Goal: Information Seeking & Learning: Learn about a topic

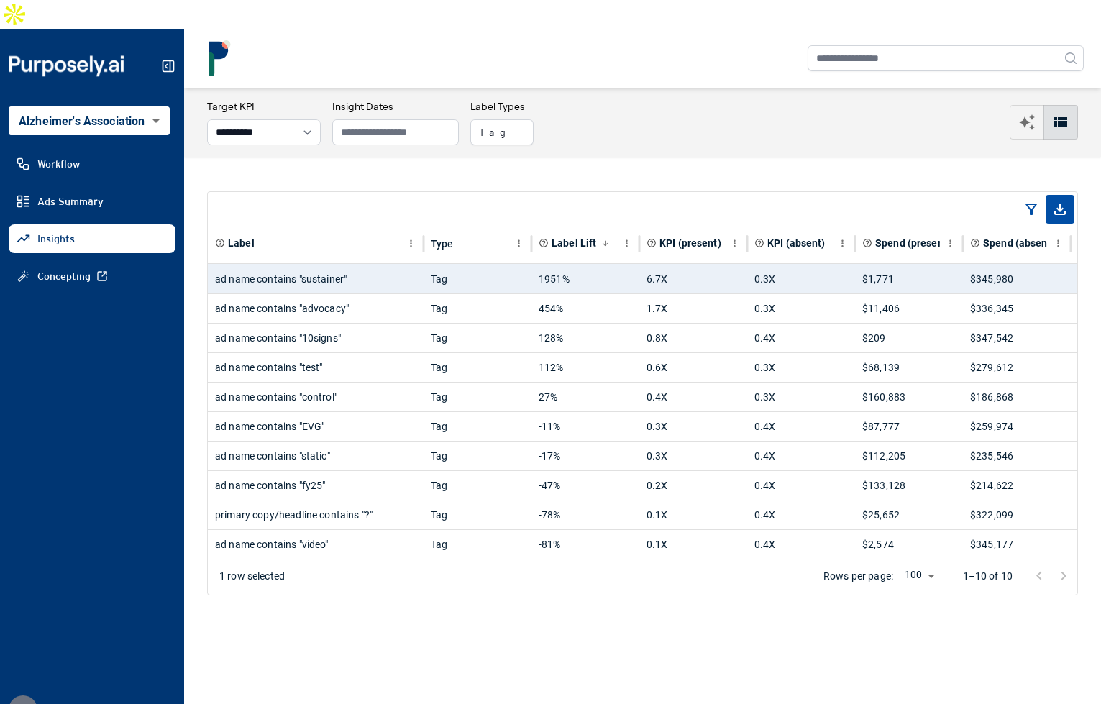
select select "**********"
click at [686, 99] on div "**********" at bounding box center [642, 122] width 871 height 46
drag, startPoint x: 647, startPoint y: 83, endPoint x: 657, endPoint y: 87, distance: 10.0
click at [650, 99] on div "**********" at bounding box center [642, 122] width 871 height 46
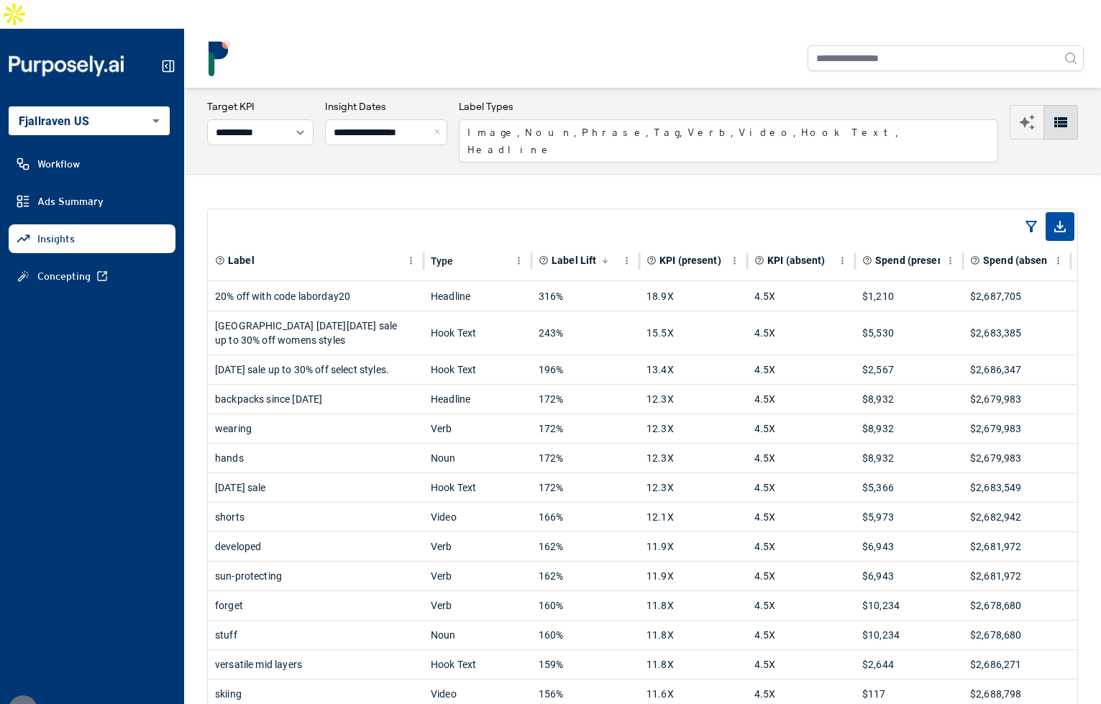
select select "**********"
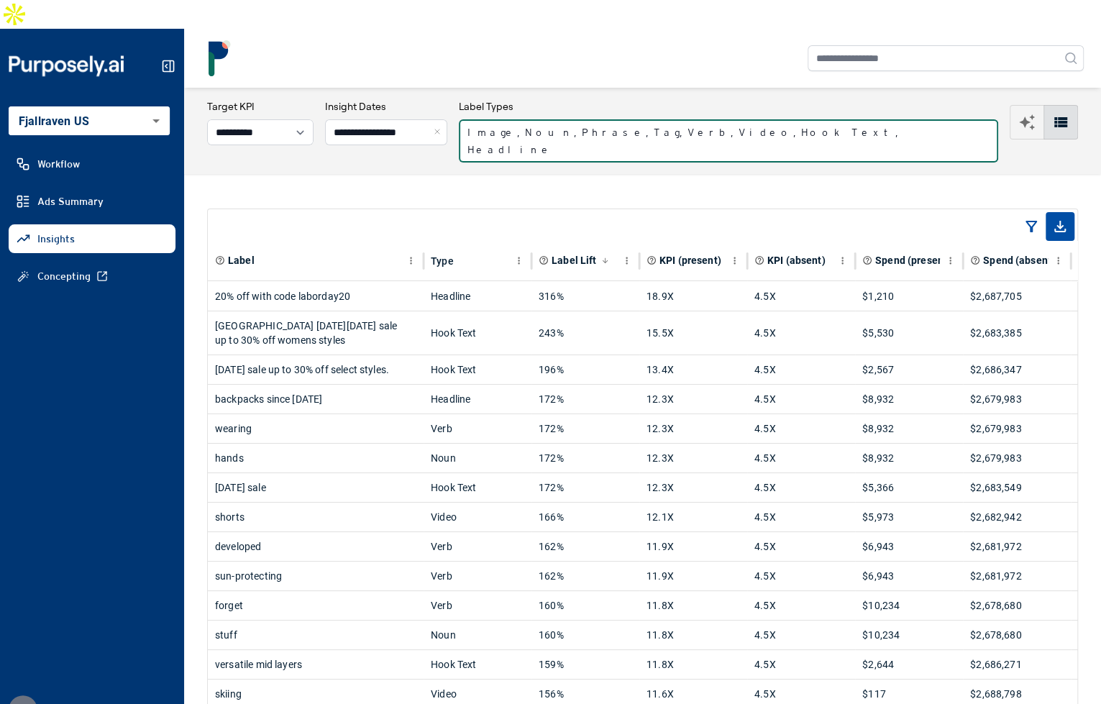
click at [596, 119] on button "Image, Noun, Phrase, Tag, Verb, Video, Hook Text, Headline" at bounding box center [728, 140] width 539 height 43
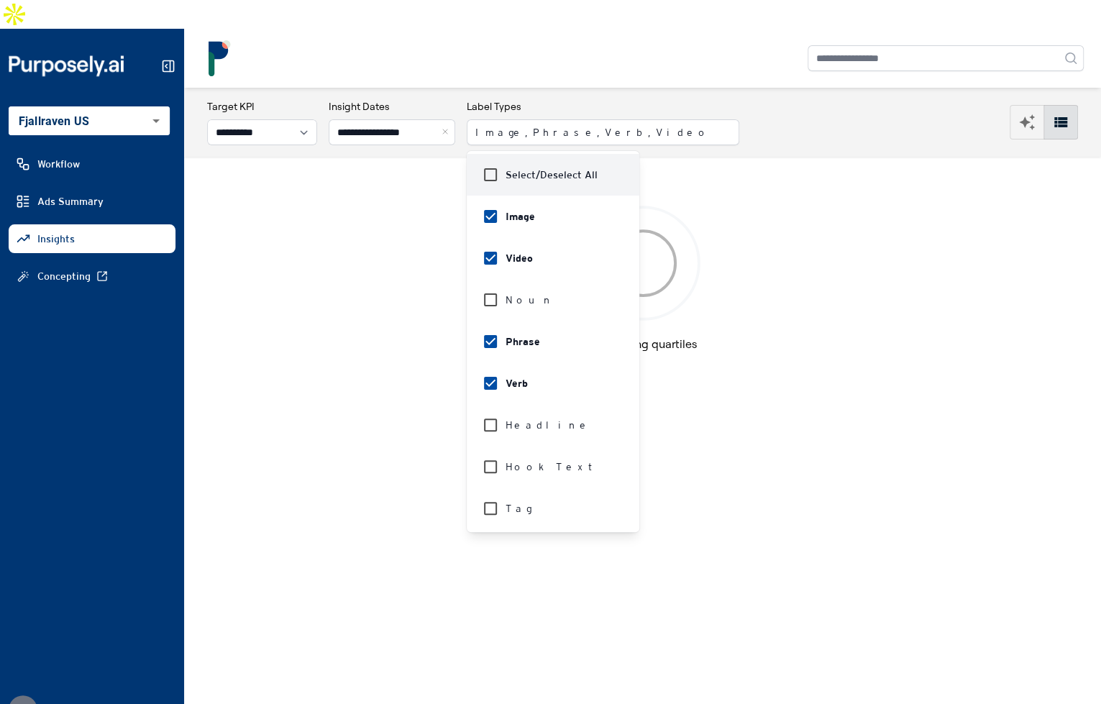
click at [716, 116] on div "**********" at bounding box center [642, 122] width 871 height 46
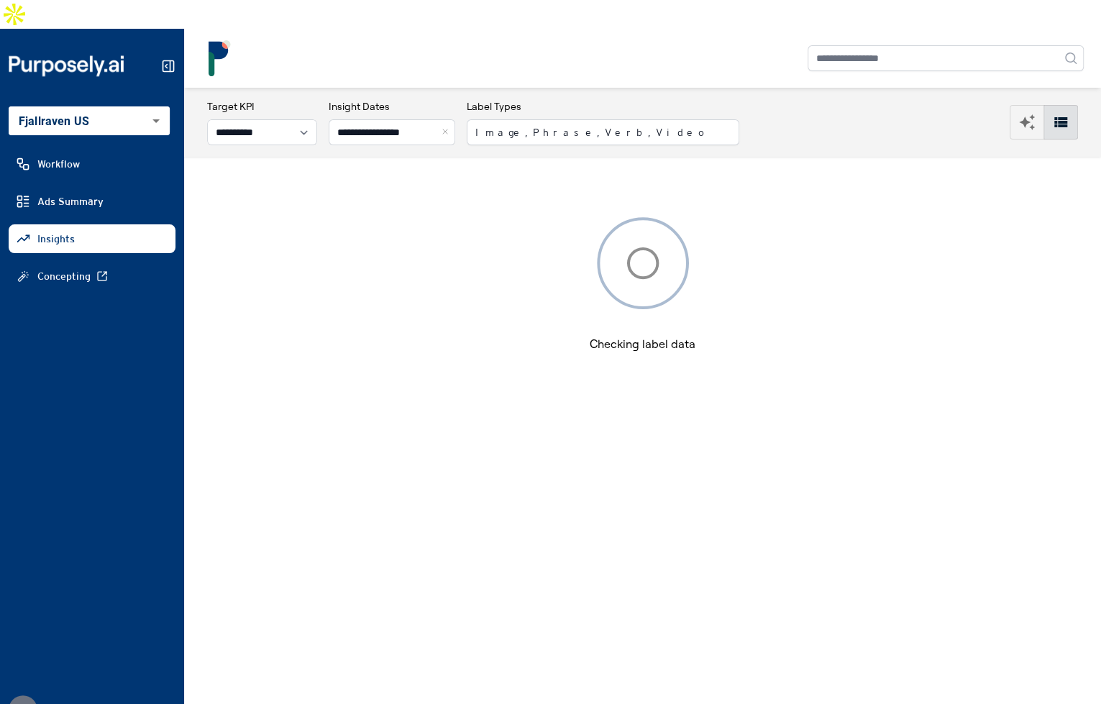
click at [455, 119] on button "Close" at bounding box center [448, 132] width 16 height 26
click at [496, 40] on div at bounding box center [642, 58] width 883 height 36
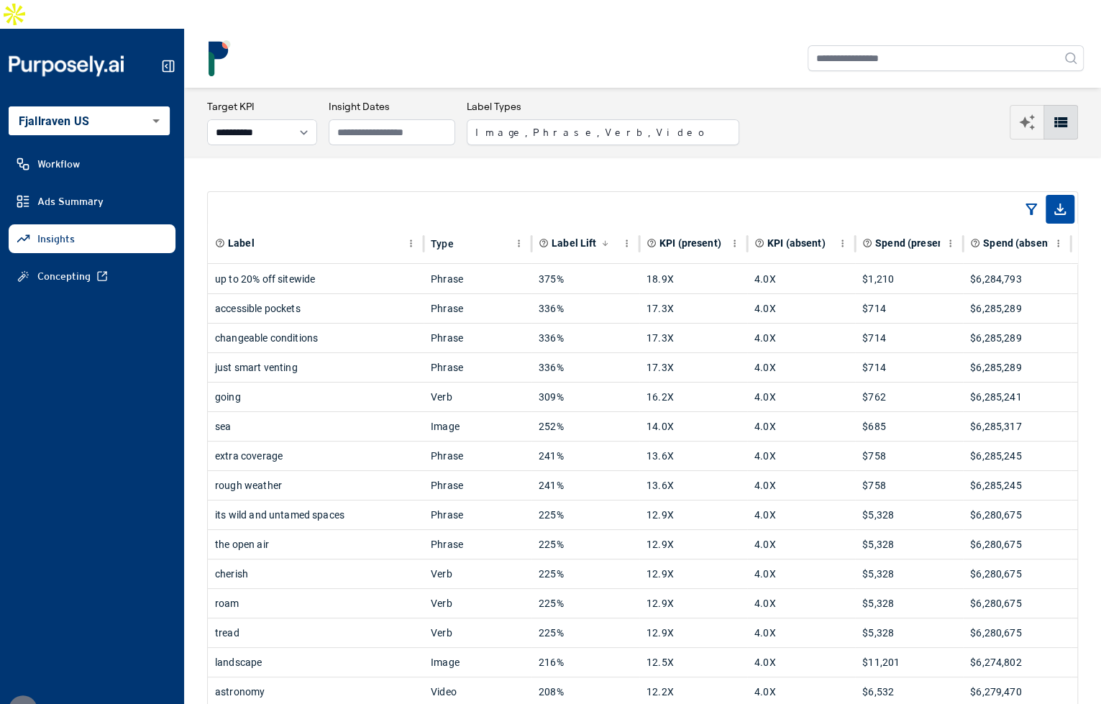
click at [657, 99] on div "**********" at bounding box center [642, 122] width 871 height 46
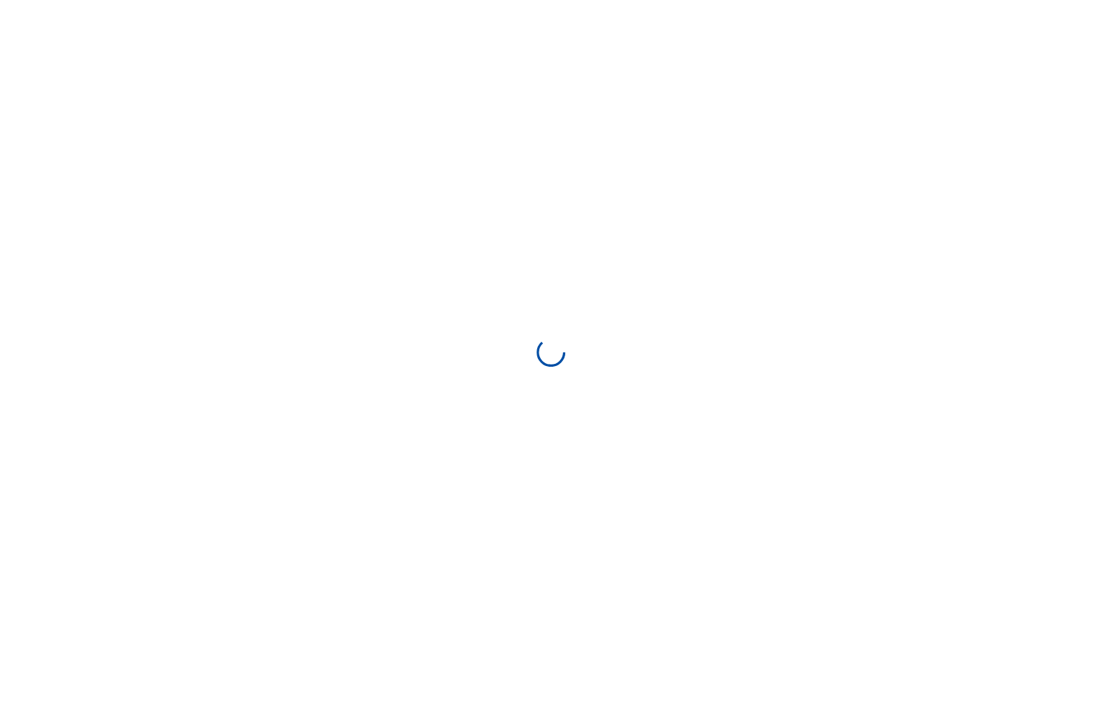
select select "**********"
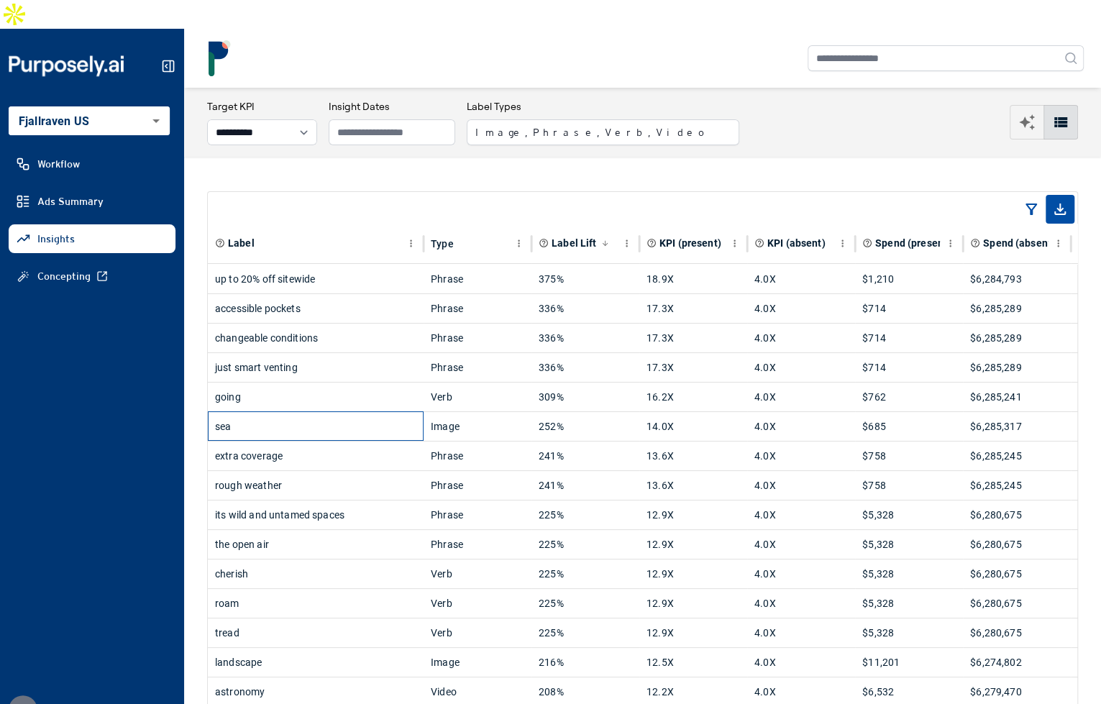
click at [330, 412] on div "sea" at bounding box center [315, 426] width 201 height 29
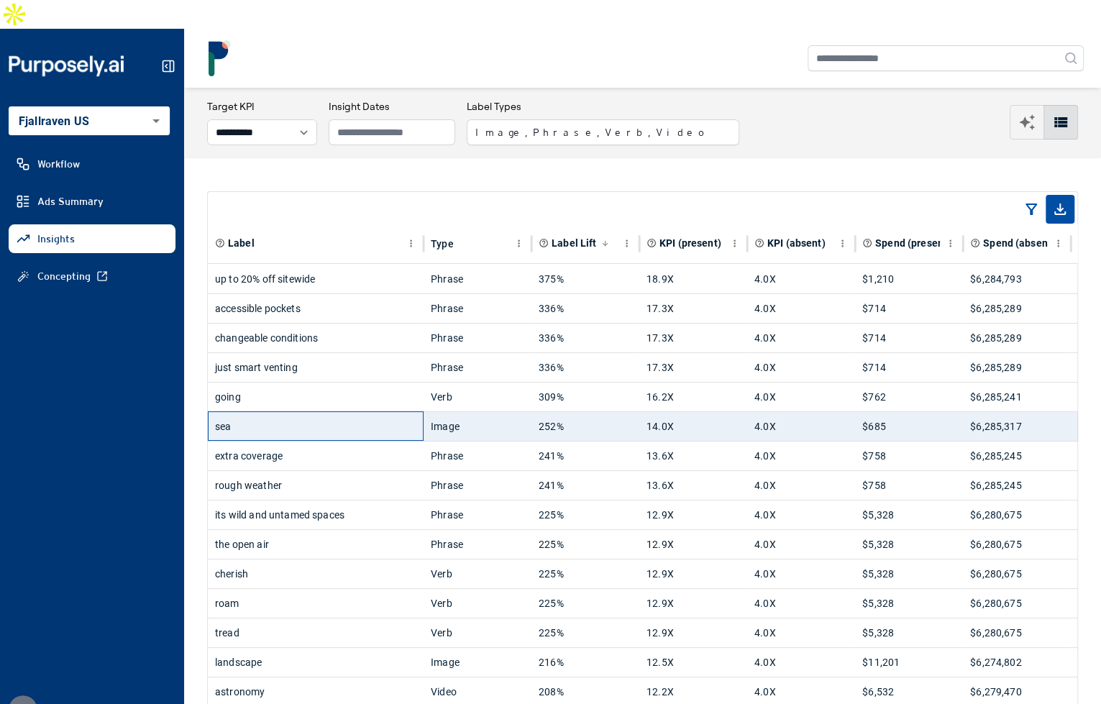
click at [332, 412] on div "sea" at bounding box center [315, 426] width 201 height 29
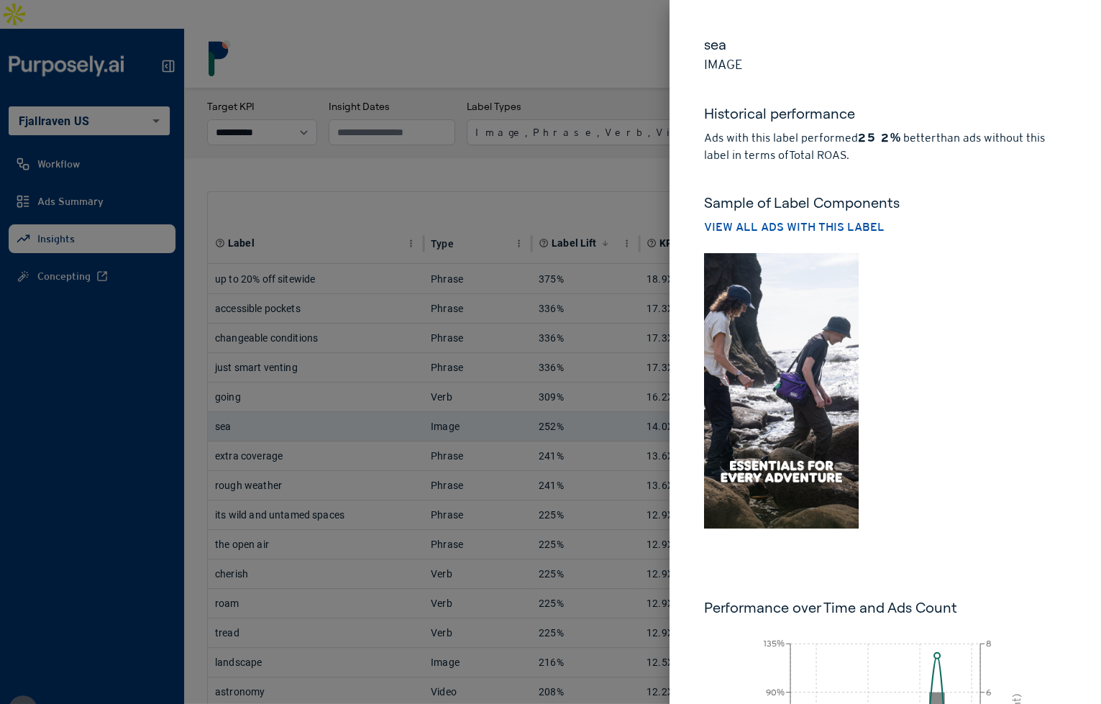
click at [909, 354] on div at bounding box center [882, 387] width 368 height 281
click at [944, 332] on div at bounding box center [882, 387] width 368 height 281
click at [614, 158] on div at bounding box center [550, 352] width 1101 height 704
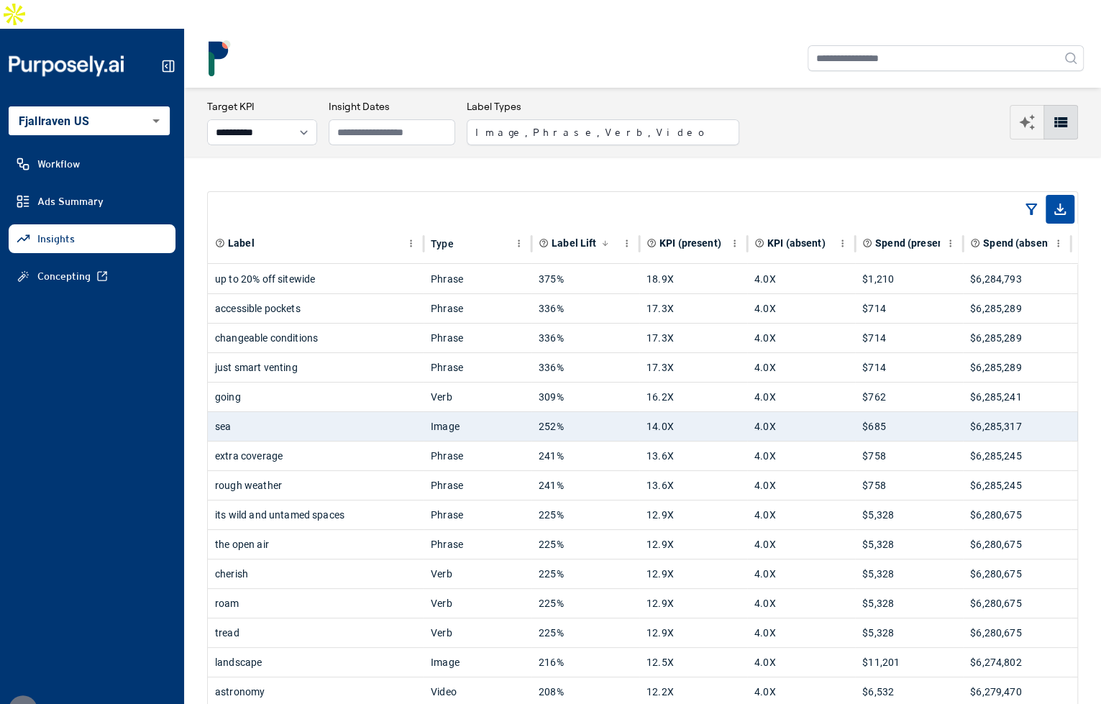
click at [374, 412] on div "sea" at bounding box center [315, 426] width 201 height 29
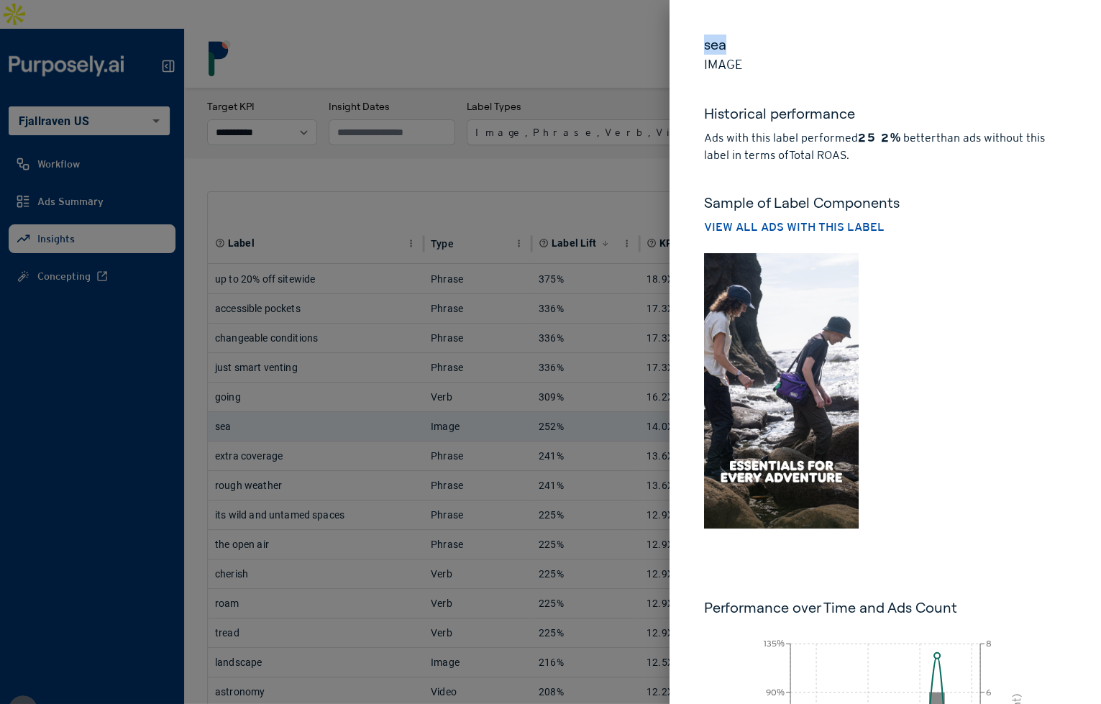
click at [693, 47] on div "sea Image Historical performance Ads with this label performed 252% better than…" at bounding box center [886, 476] width 432 height 952
drag, startPoint x: 867, startPoint y: 140, endPoint x: 885, endPoint y: 141, distance: 18.0
click at [885, 141] on strong "252%" at bounding box center [879, 138] width 42 height 14
click at [555, 143] on div at bounding box center [550, 352] width 1101 height 704
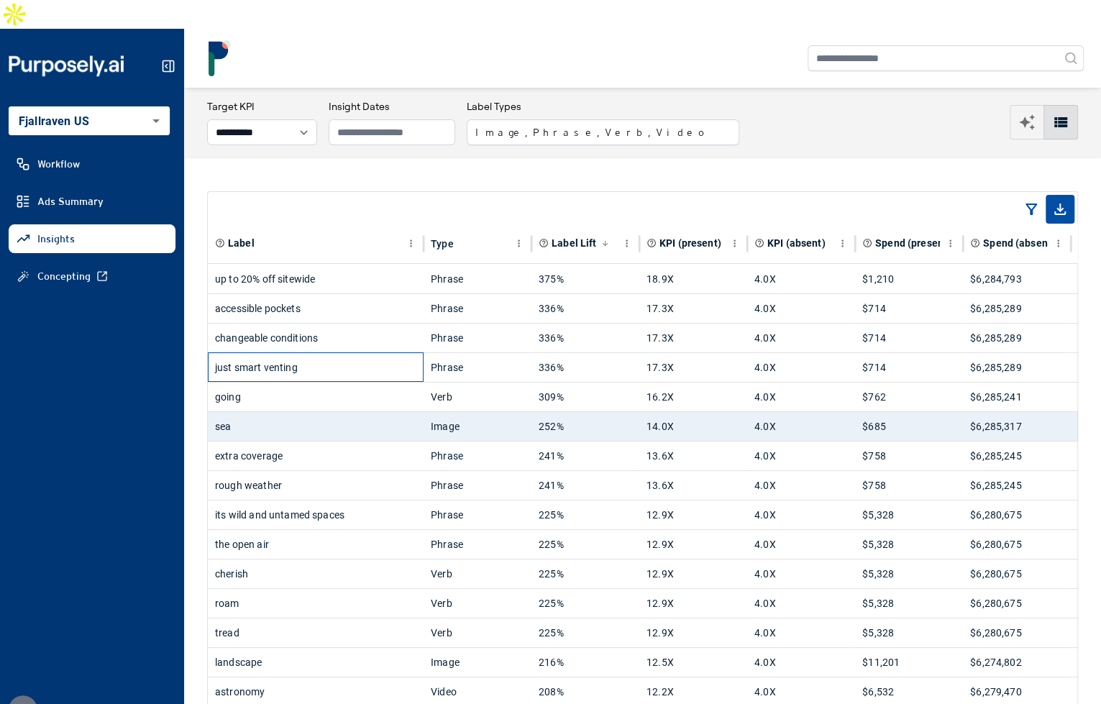
click at [379, 353] on div "just smart venting" at bounding box center [315, 367] width 201 height 29
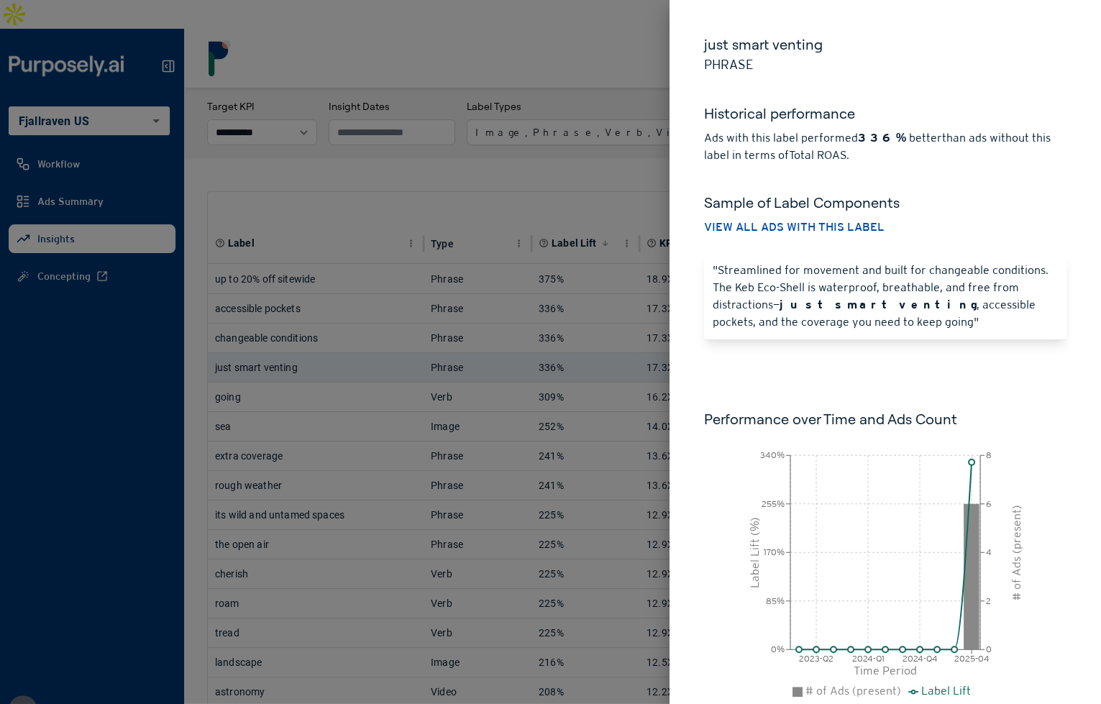
click at [414, 160] on div at bounding box center [550, 352] width 1101 height 704
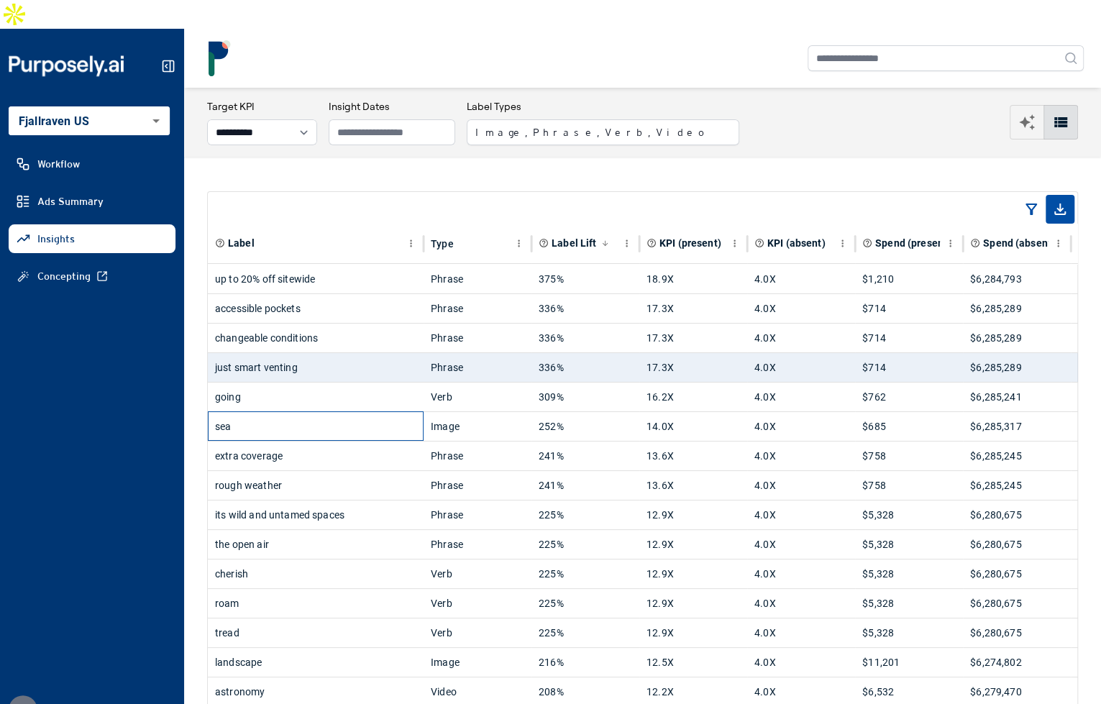
click at [374, 412] on div "sea" at bounding box center [315, 426] width 201 height 29
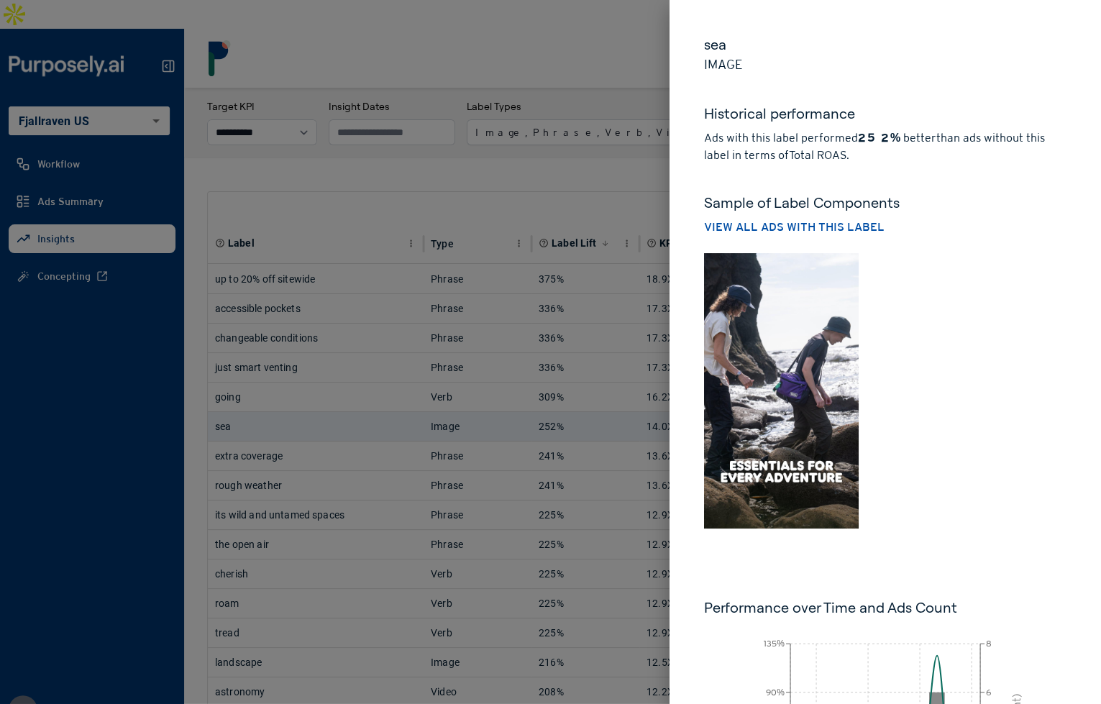
click at [443, 157] on div at bounding box center [550, 352] width 1101 height 704
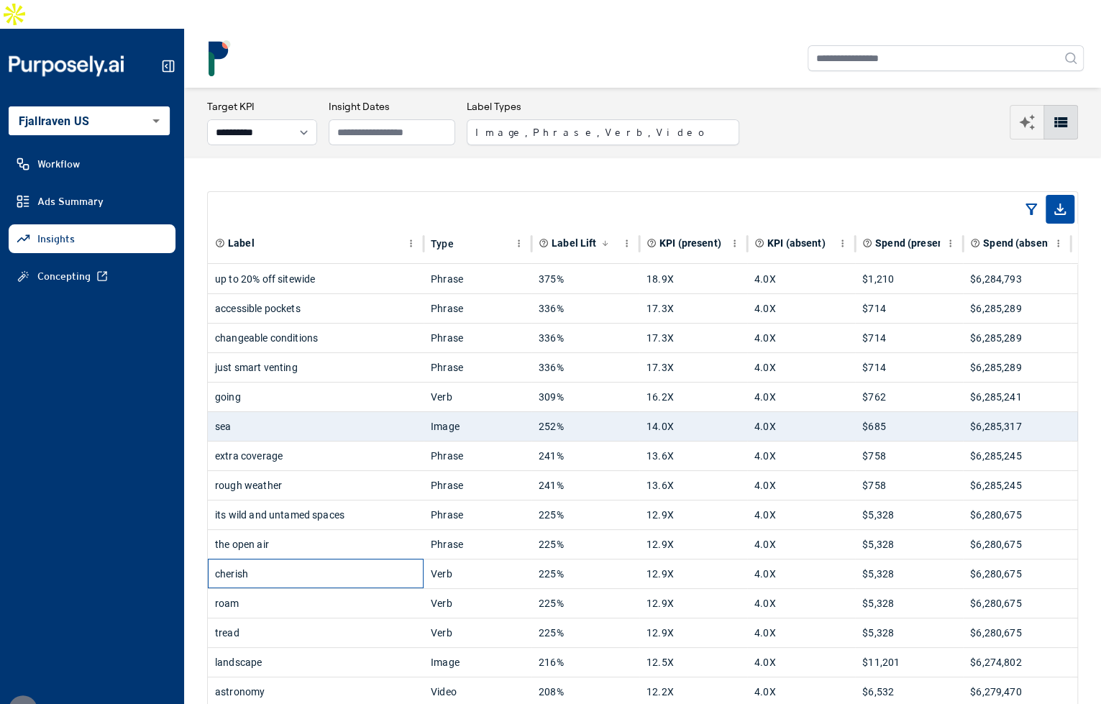
click at [357, 560] on div "cherish" at bounding box center [315, 574] width 201 height 29
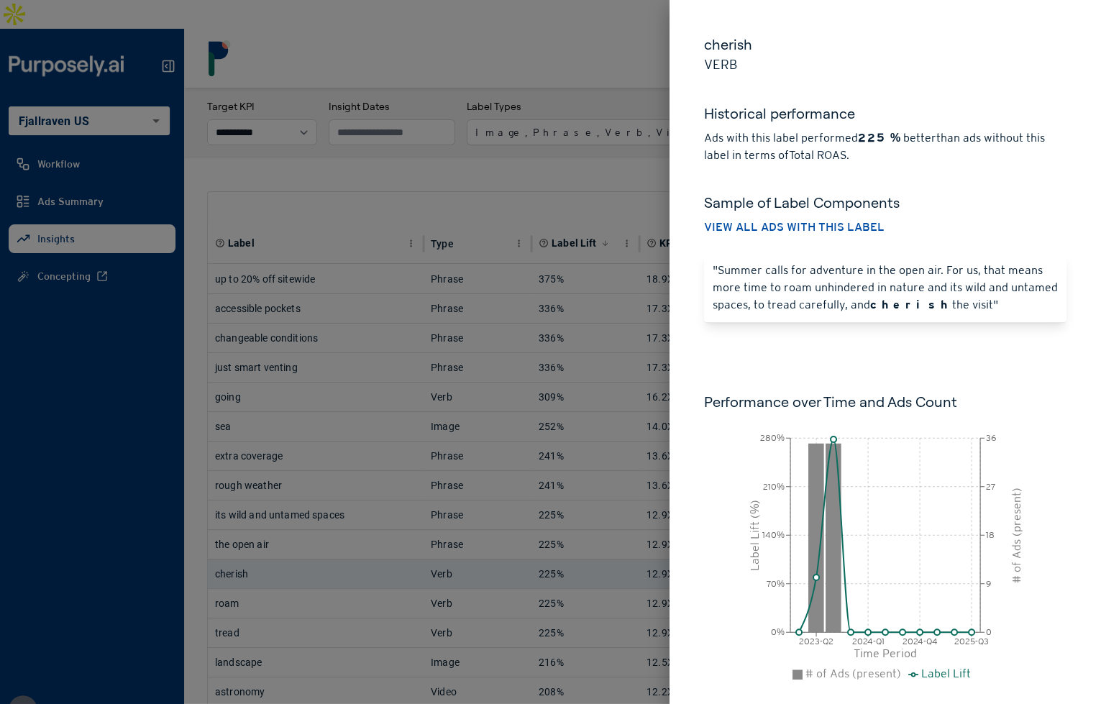
click at [735, 49] on h5 "cherish" at bounding box center [885, 45] width 363 height 20
click at [759, 76] on div "Historical performance Ads with this label performed 225% better than ads witho…" at bounding box center [885, 119] width 363 height 89
click at [640, 140] on div at bounding box center [550, 352] width 1101 height 704
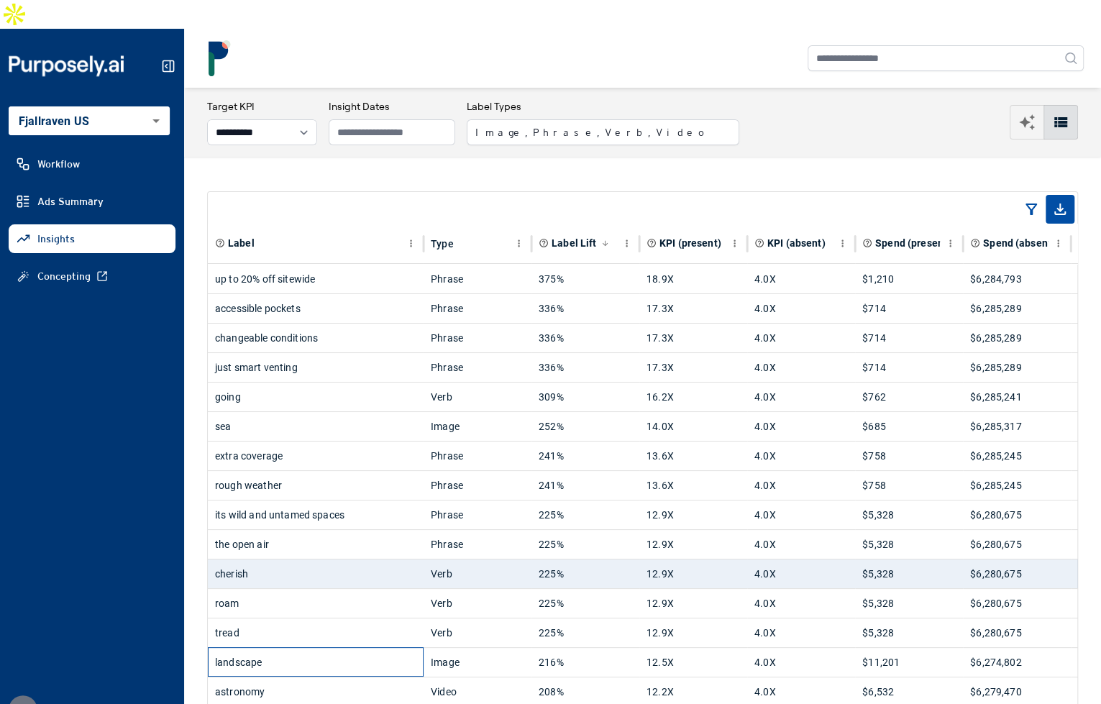
click at [376, 648] on div "landscape" at bounding box center [315, 662] width 201 height 29
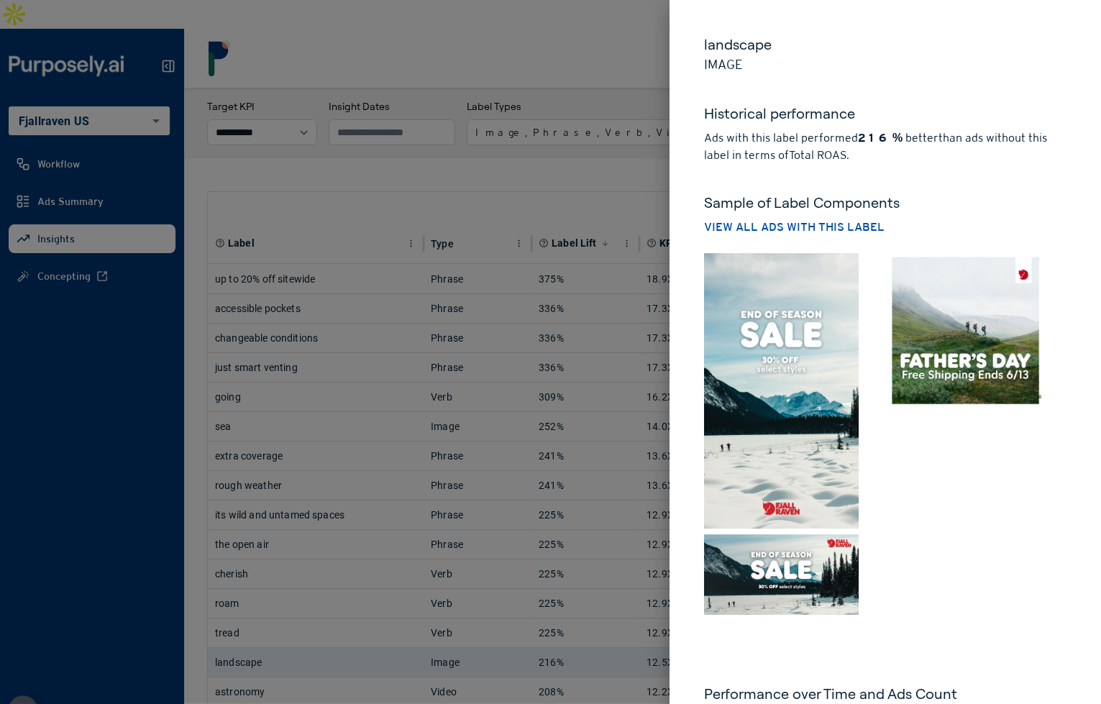
drag, startPoint x: 554, startPoint y: 160, endPoint x: 551, endPoint y: 229, distance: 69.1
click at [554, 160] on div at bounding box center [550, 352] width 1101 height 704
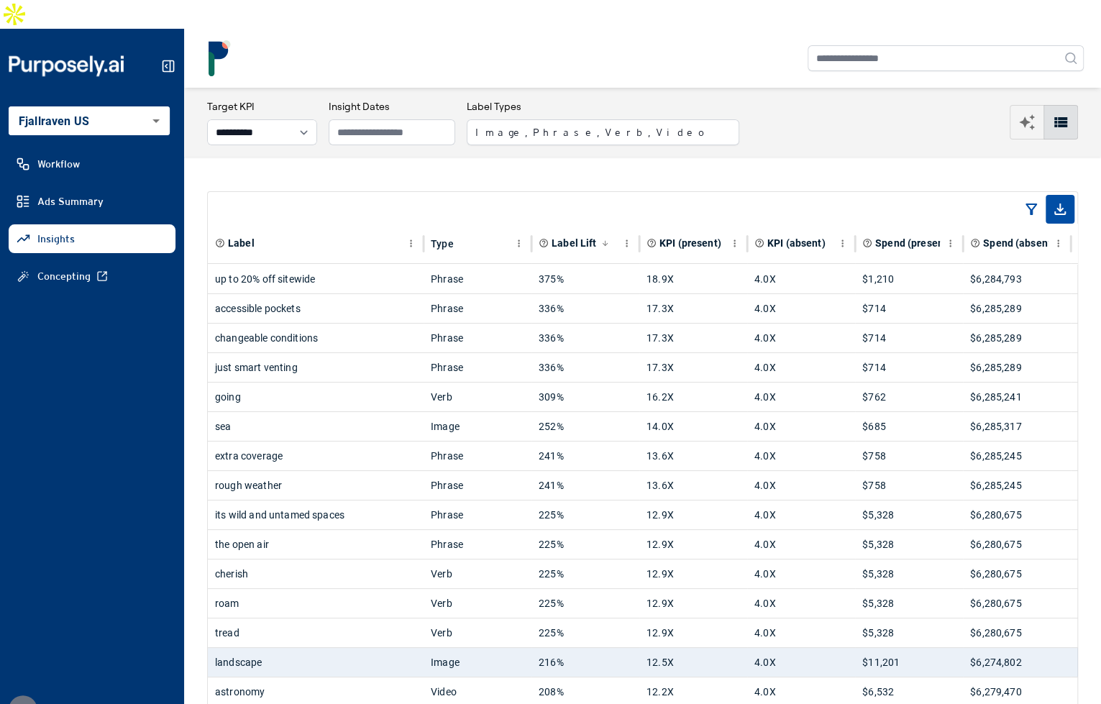
click at [170, 59] on icon at bounding box center [168, 66] width 14 height 14
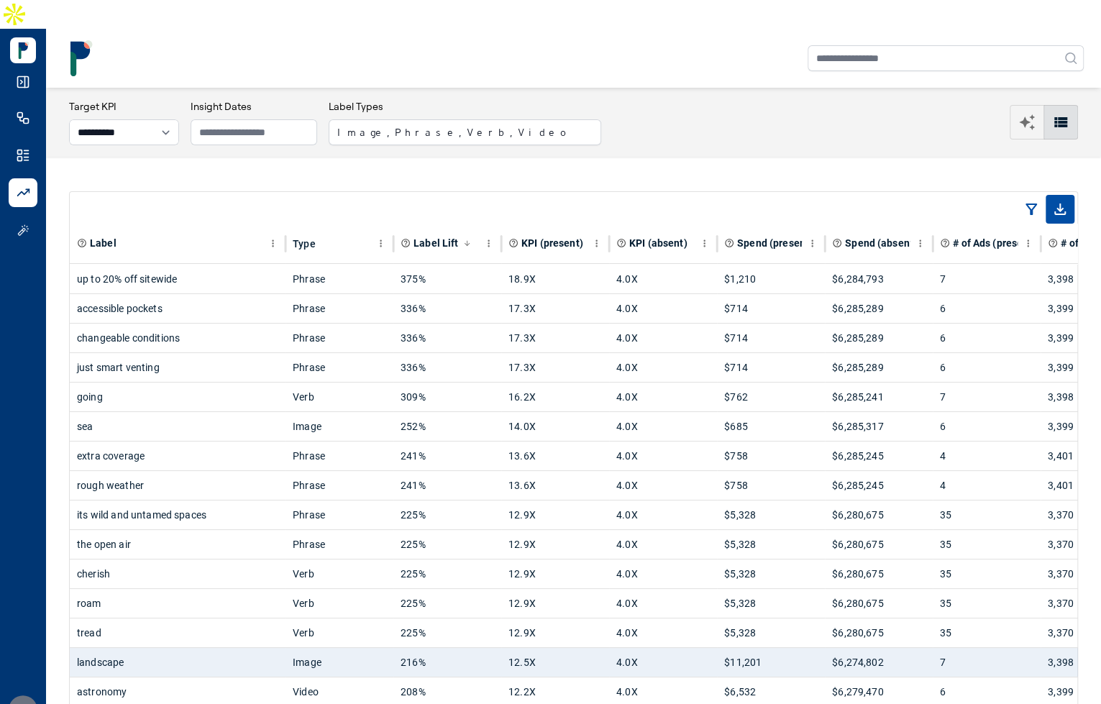
click at [22, 75] on icon at bounding box center [23, 82] width 14 height 14
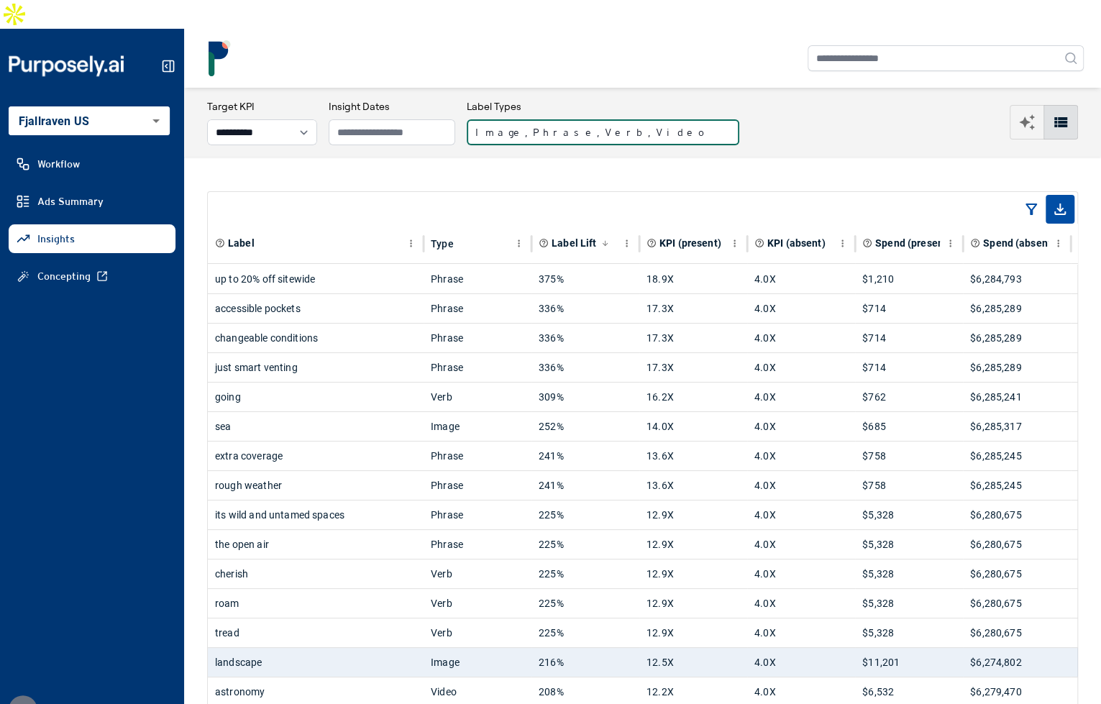
click at [575, 119] on button "Image, Phrase, Verb, Video" at bounding box center [603, 132] width 273 height 26
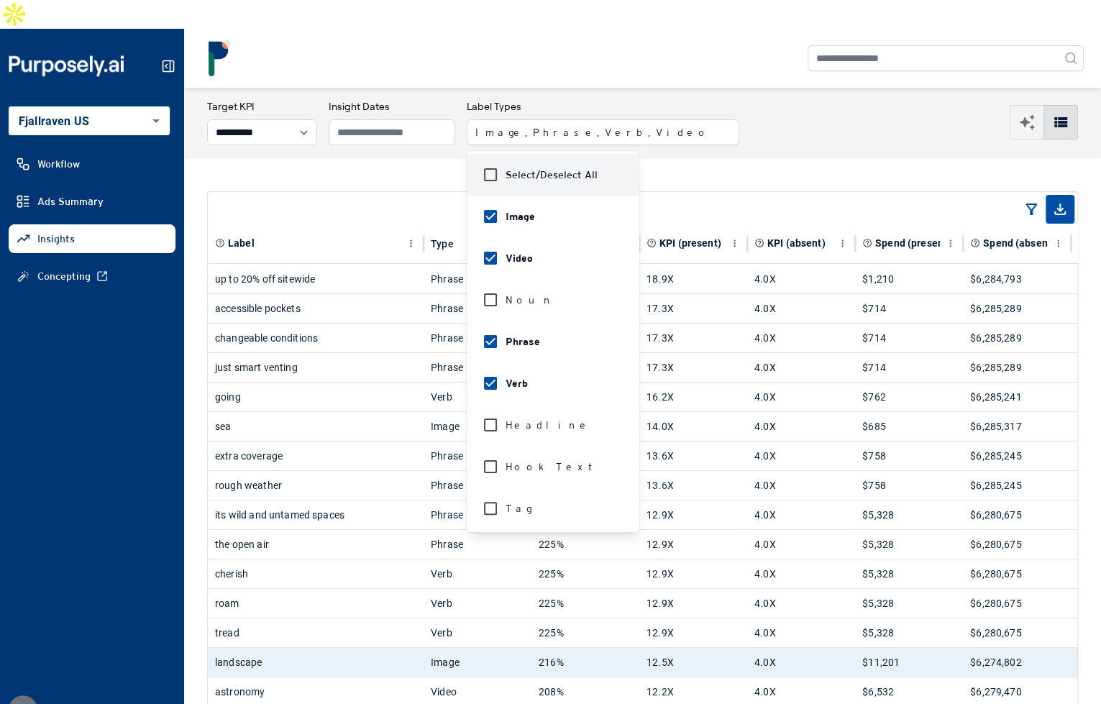
click at [689, 114] on div "**********" at bounding box center [642, 122] width 871 height 46
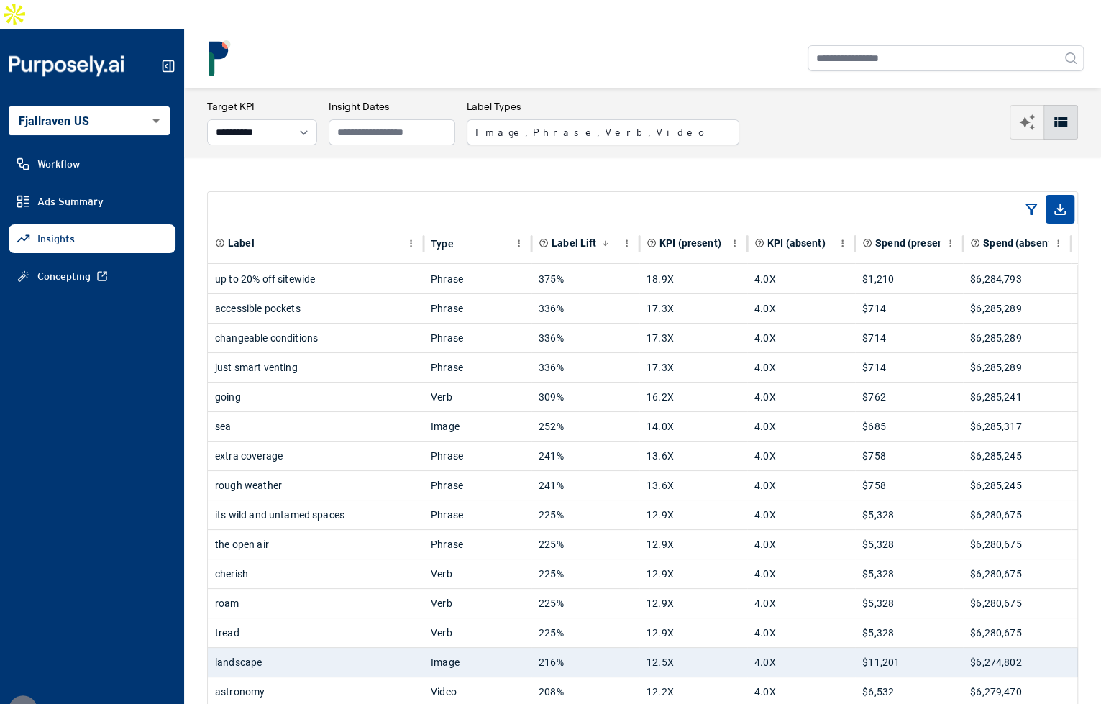
click at [698, 116] on div "**********" at bounding box center [642, 122] width 871 height 46
click at [343, 412] on div "sea" at bounding box center [315, 426] width 201 height 29
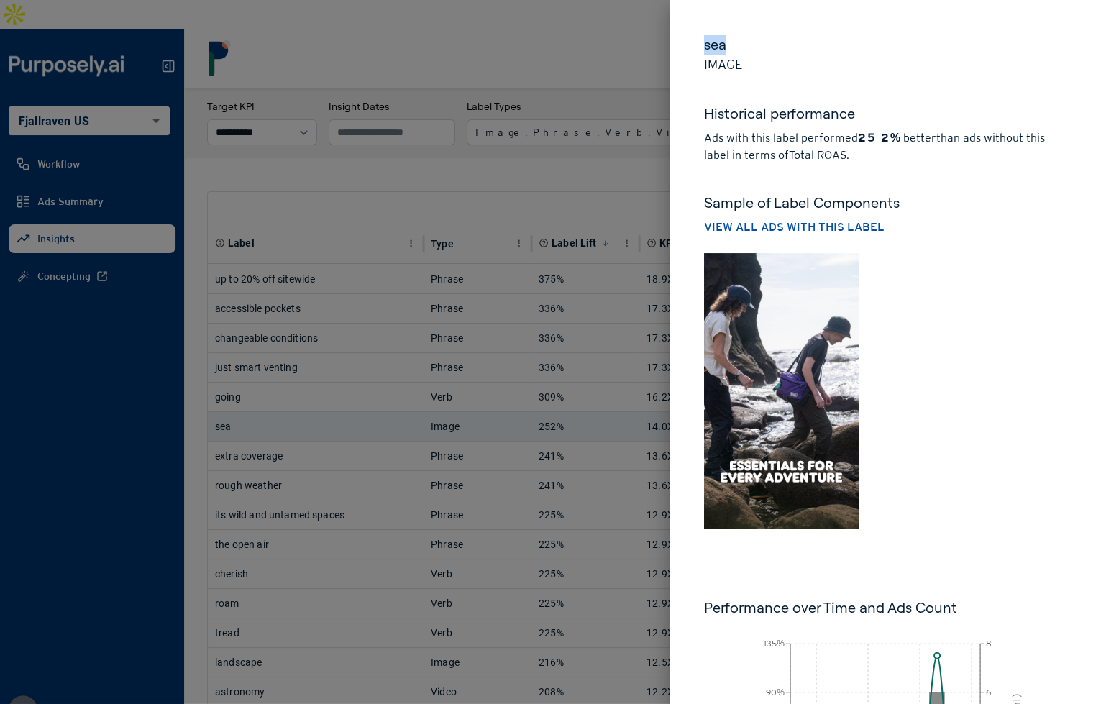
drag, startPoint x: 727, startPoint y: 44, endPoint x: 698, endPoint y: 46, distance: 28.9
click at [698, 46] on div "sea Image Historical performance Ads with this label performed 252% better than…" at bounding box center [886, 476] width 432 height 952
click at [747, 52] on h5 "sea" at bounding box center [885, 45] width 363 height 20
drag, startPoint x: 858, startPoint y: 139, endPoint x: 895, endPoint y: 137, distance: 36.7
click at [895, 140] on p "Ads with this label performed 252% better than ads without this label in terms …" at bounding box center [885, 146] width 363 height 35
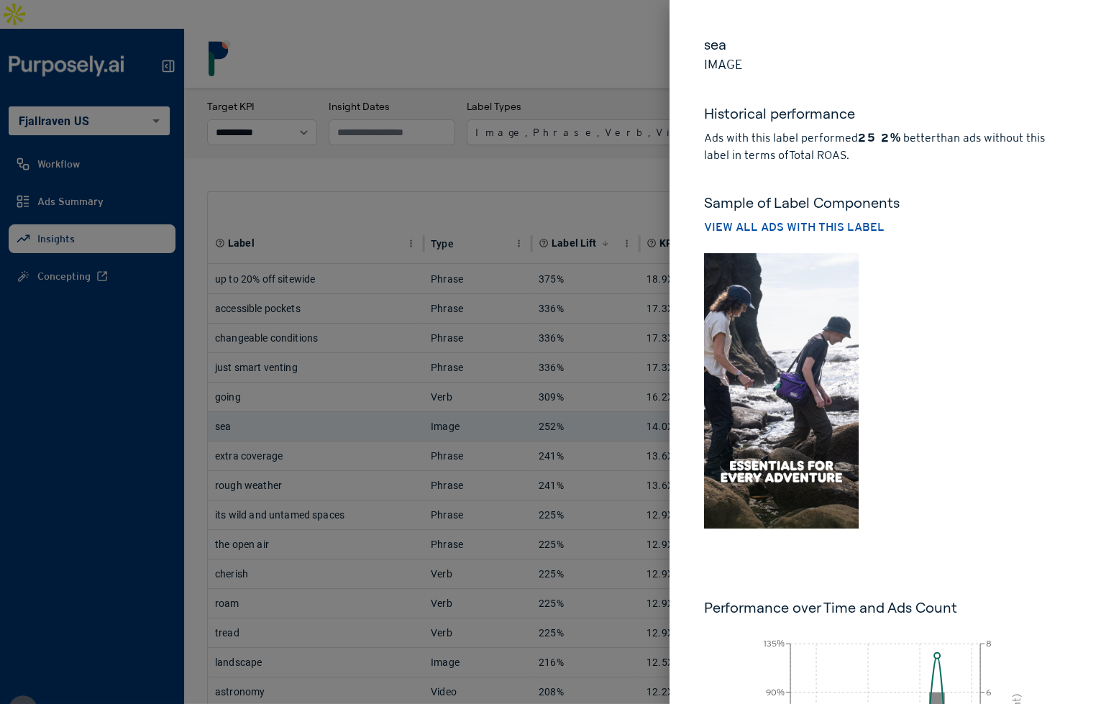
click at [893, 124] on h5 "Historical performance" at bounding box center [885, 117] width 363 height 26
click at [612, 153] on div at bounding box center [550, 352] width 1101 height 704
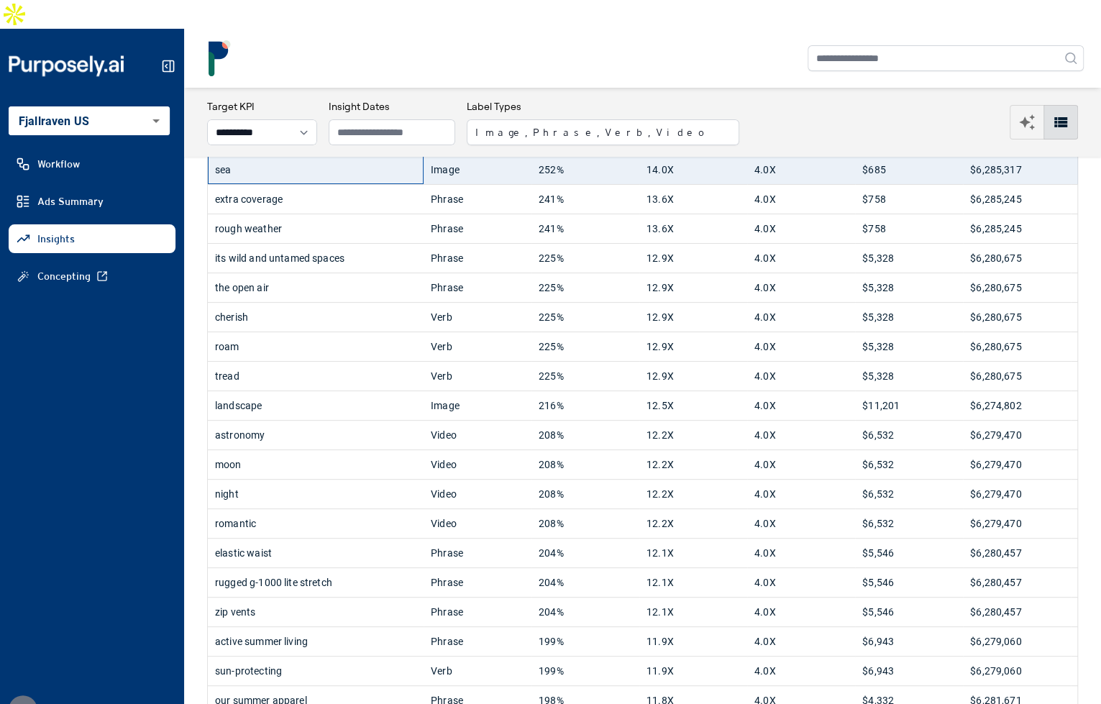
scroll to position [253, 0]
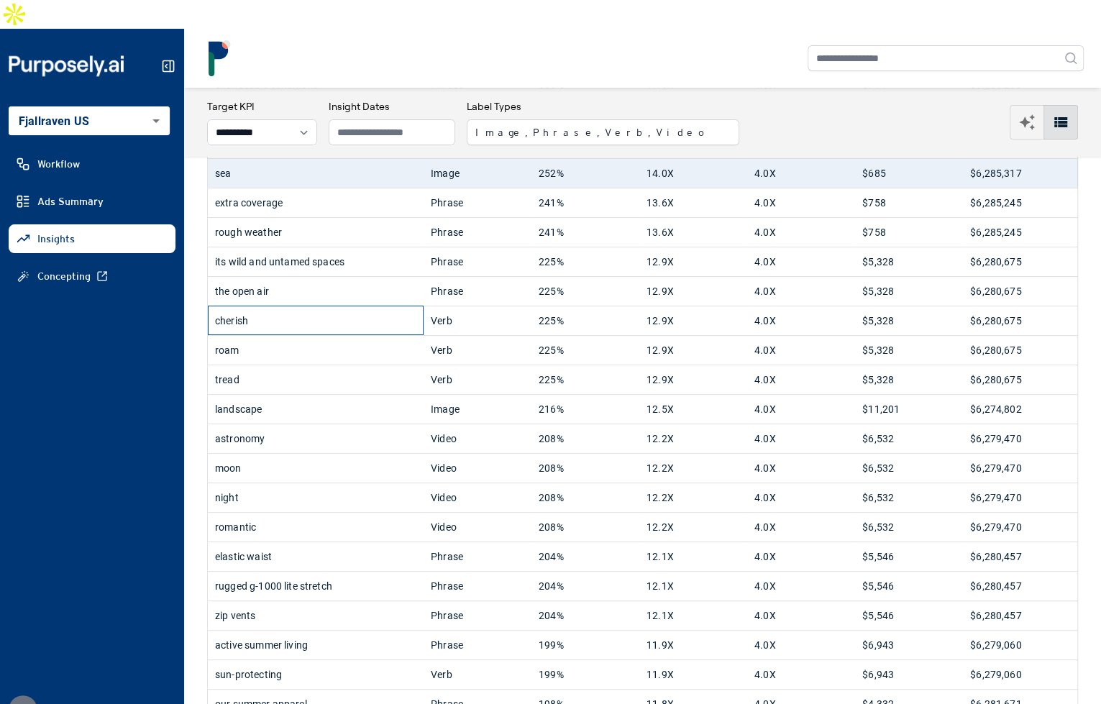
click at [377, 306] on div "cherish" at bounding box center [315, 320] width 201 height 29
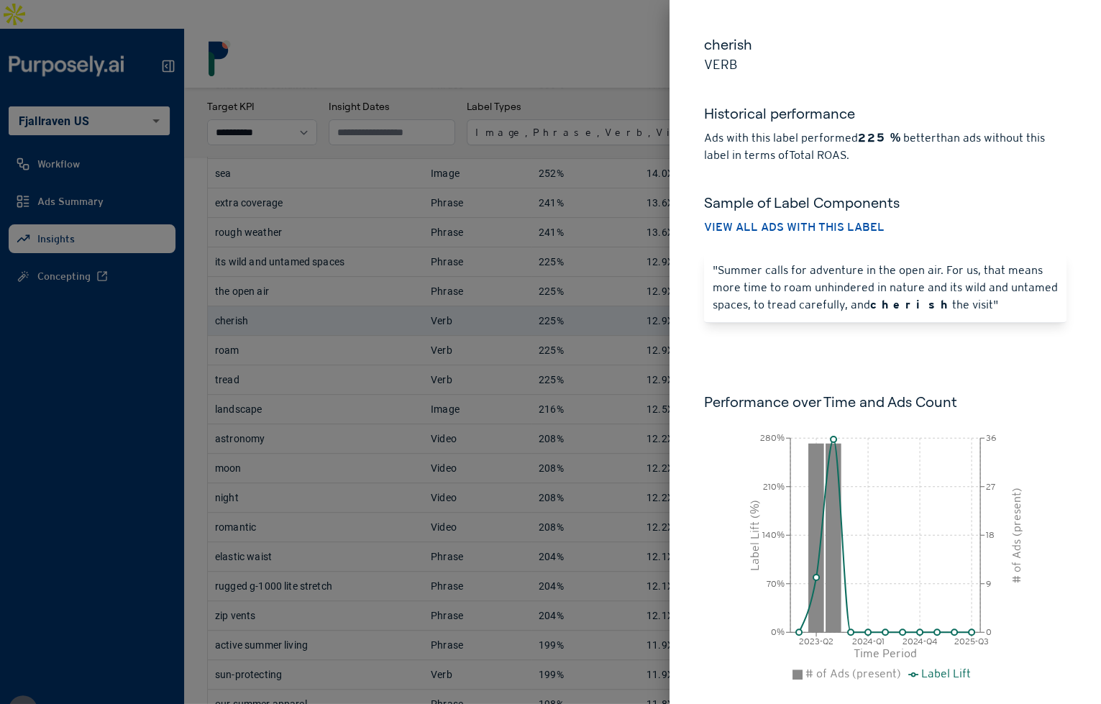
click at [727, 42] on h5 "cherish" at bounding box center [885, 45] width 363 height 20
drag, startPoint x: 863, startPoint y: 306, endPoint x: 944, endPoint y: 306, distance: 81.3
click at [944, 306] on p ""Summer calls for adventure in the open air. For us, that means more time to ro…" at bounding box center [885, 288] width 345 height 52
click at [860, 145] on p "Ads with this label performed 225% better than ads without this label in terms …" at bounding box center [885, 146] width 363 height 35
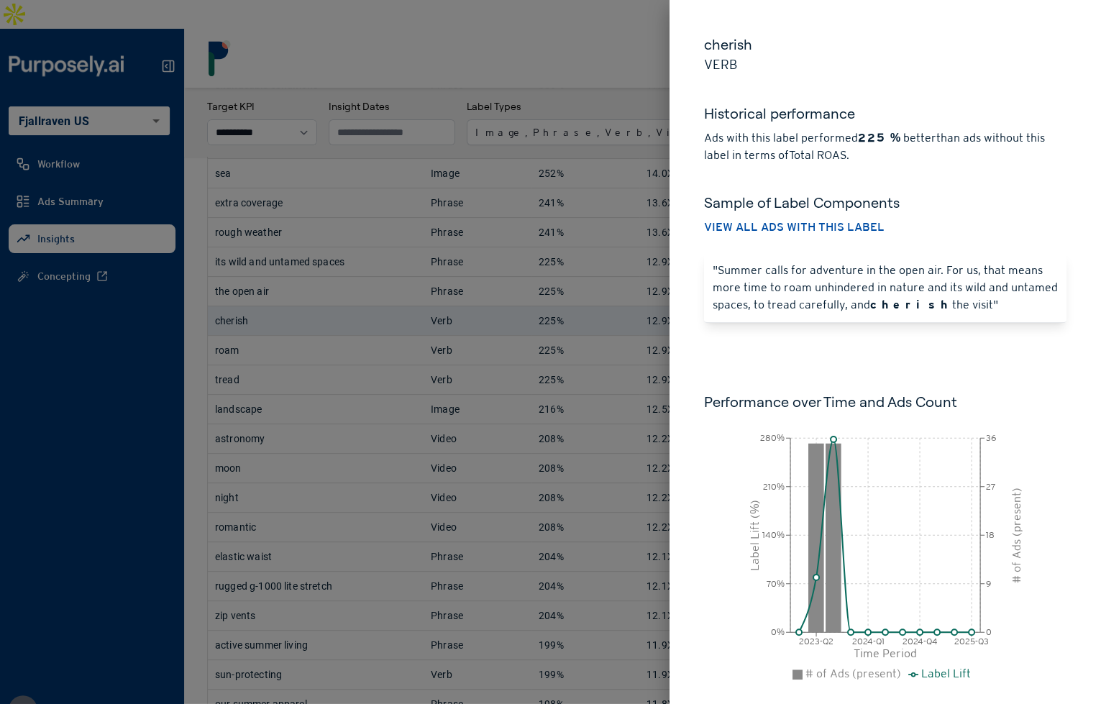
click at [612, 76] on div at bounding box center [550, 352] width 1101 height 704
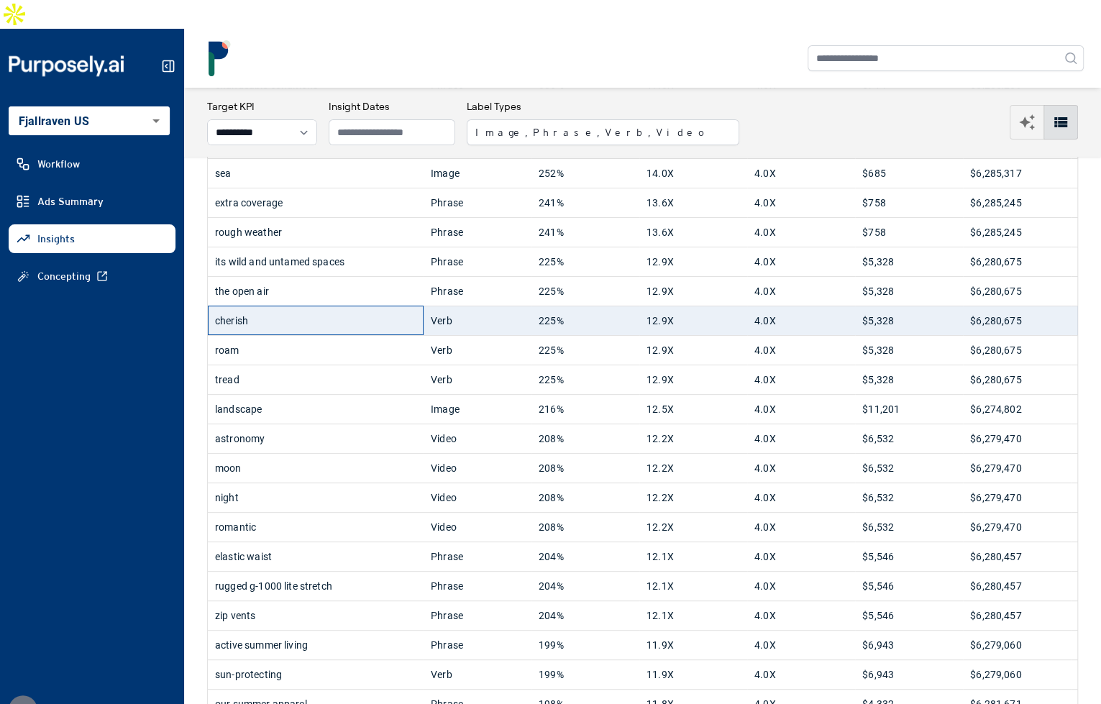
scroll to position [0, 0]
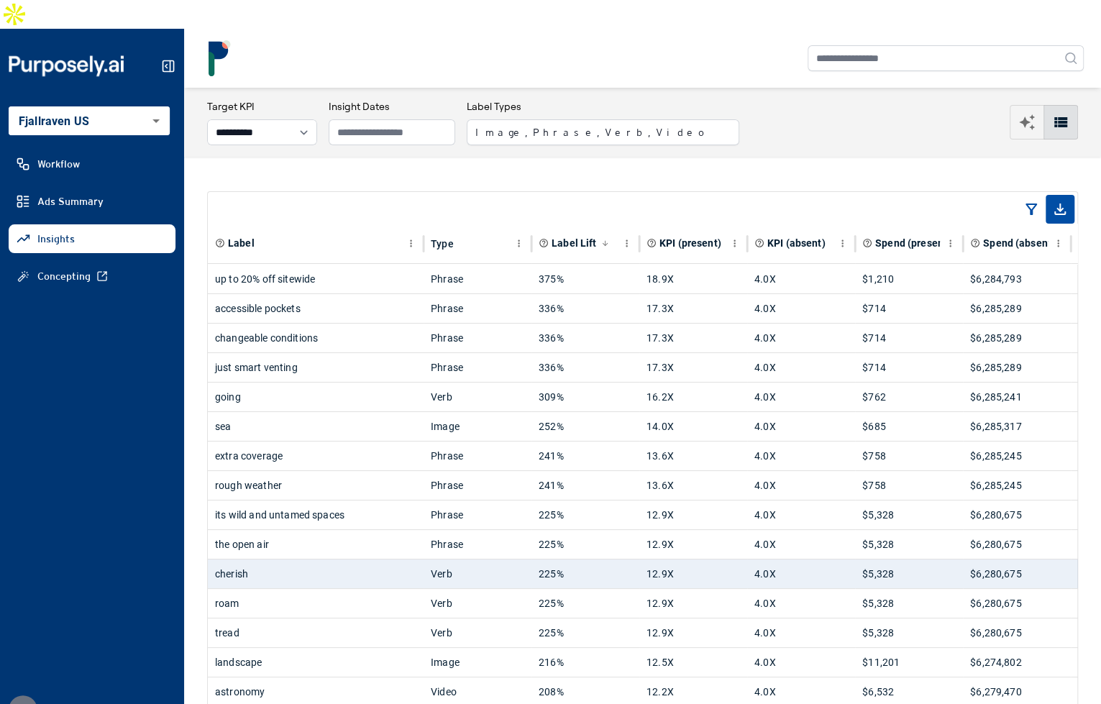
click at [793, 99] on div "**********" at bounding box center [642, 122] width 871 height 46
